Goal: Navigation & Orientation: Find specific page/section

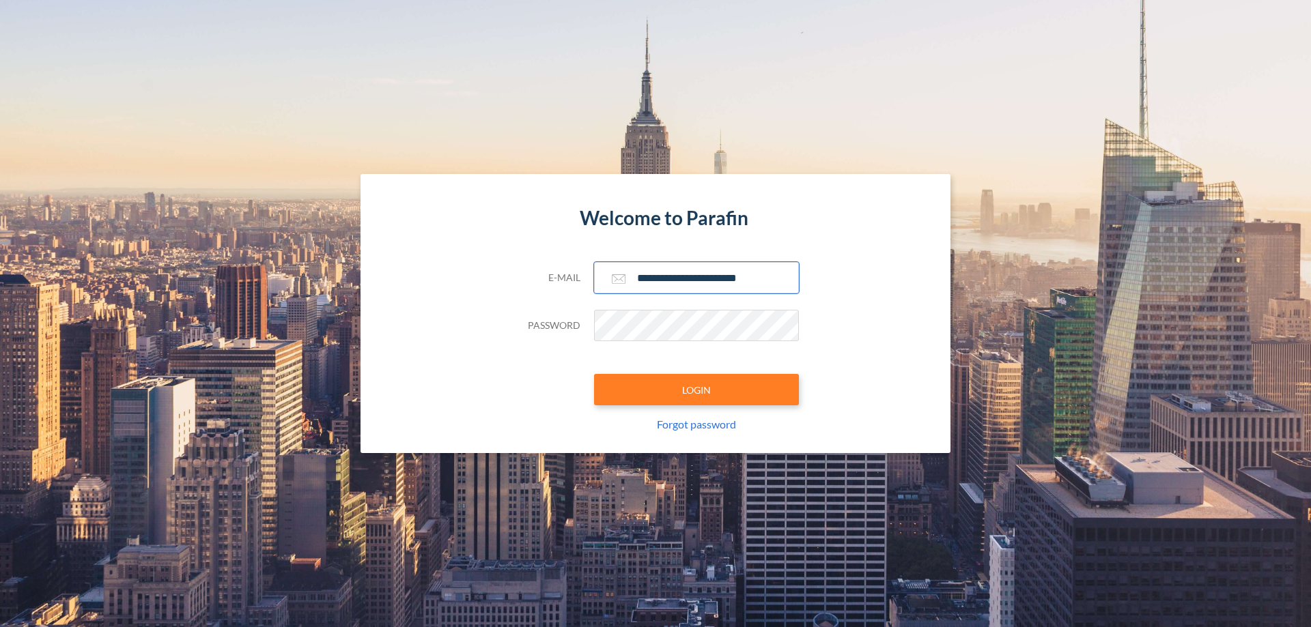
type input "**********"
click at [696, 390] on button "LOGIN" at bounding box center [696, 389] width 205 height 31
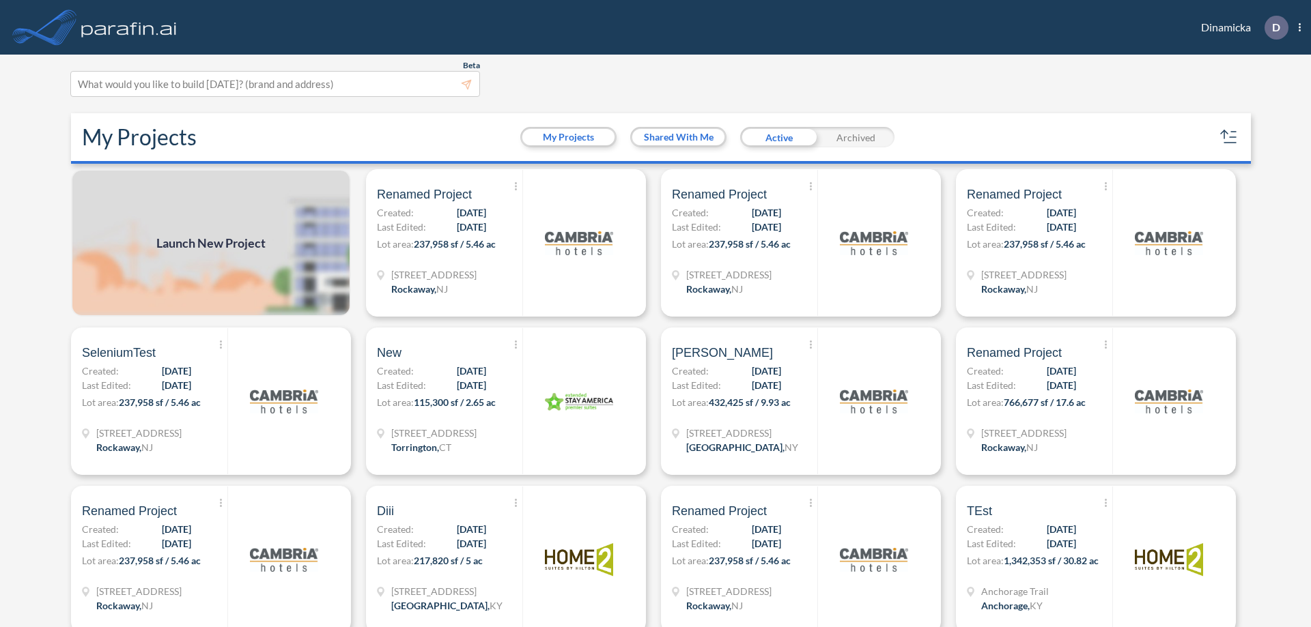
scroll to position [3, 0]
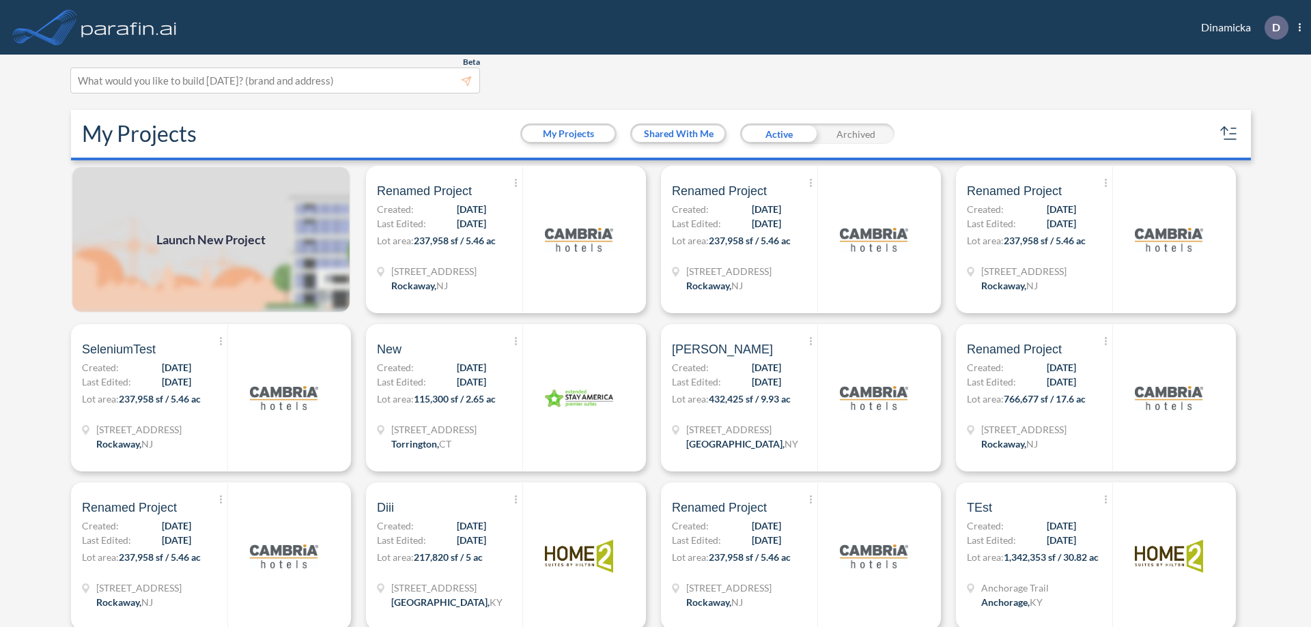
click at [855, 134] on div "Archived" at bounding box center [855, 134] width 77 height 20
